Goal: Navigation & Orientation: Find specific page/section

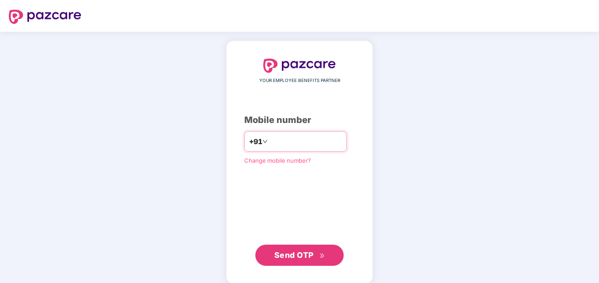
type input "**********"
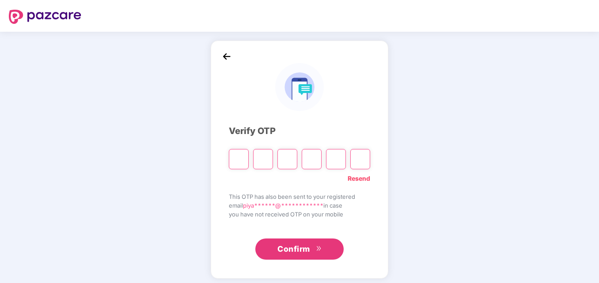
type input "*"
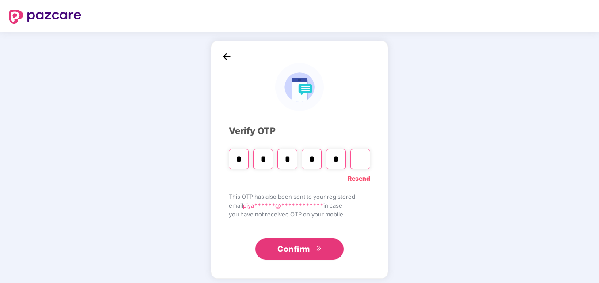
type input "*"
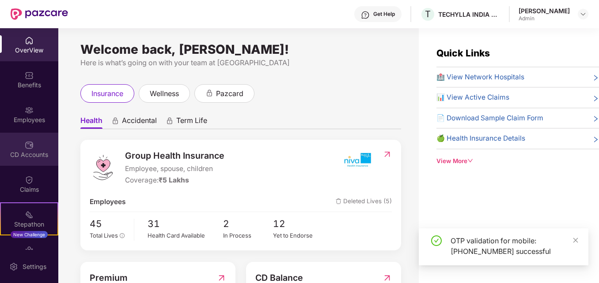
click at [25, 151] on div "CD Accounts" at bounding box center [29, 155] width 58 height 9
